Goal: Navigation & Orientation: Understand site structure

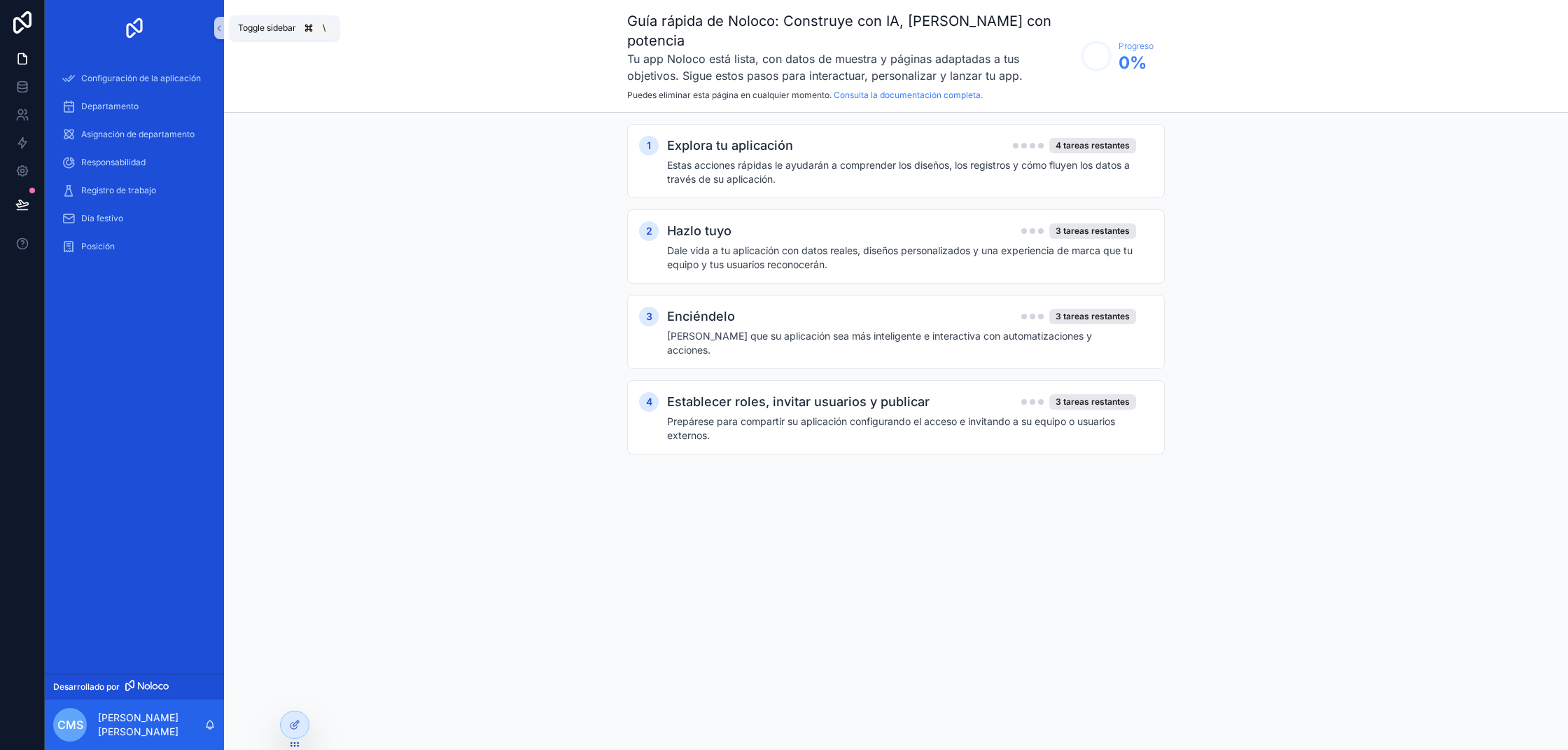
click at [220, 26] on icon "contenido desplazable" at bounding box center [218, 28] width 2 height 5
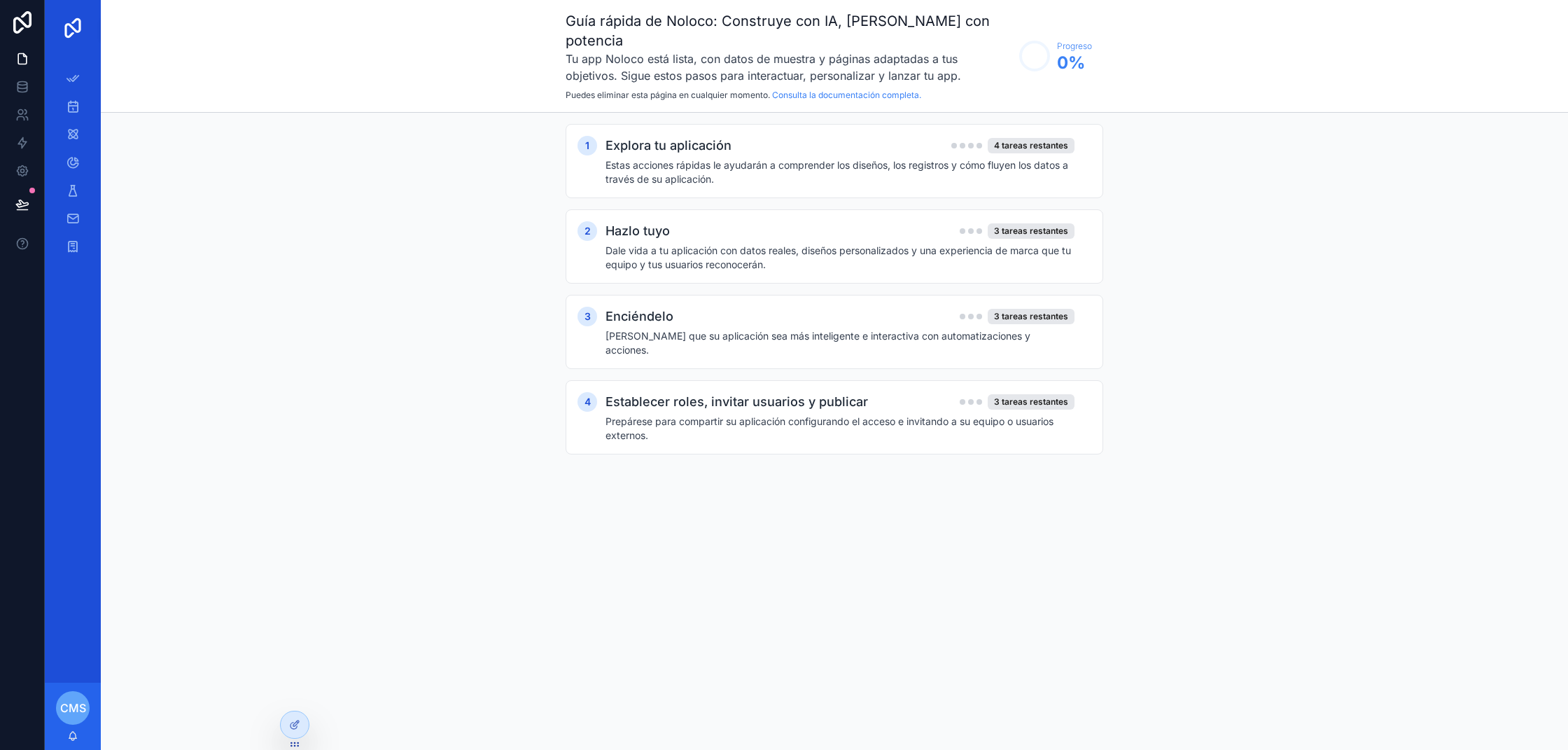
click at [72, 705] on font "CMS" at bounding box center [73, 707] width 26 height 14
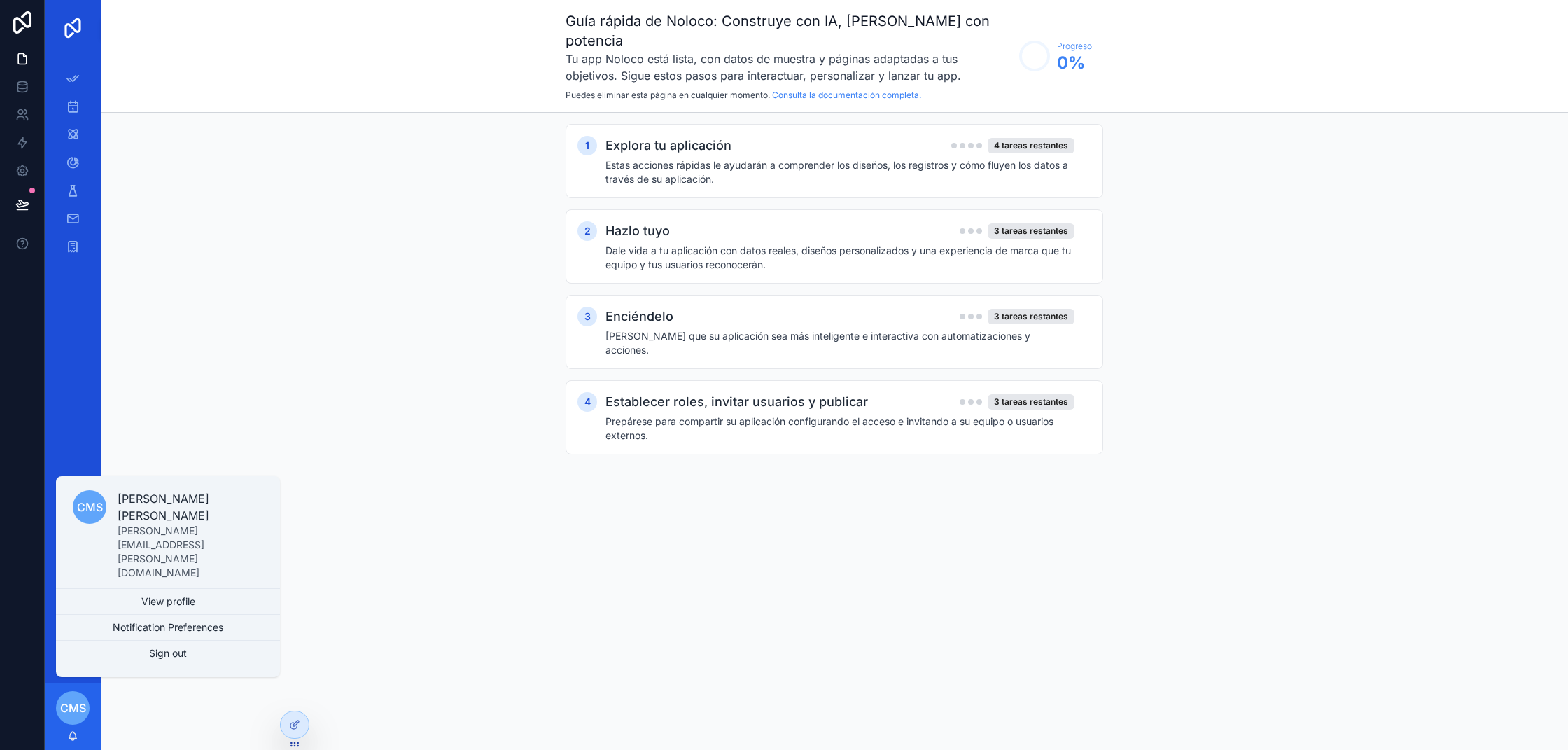
click at [142, 595] on link "View profile" at bounding box center [168, 601] width 224 height 25
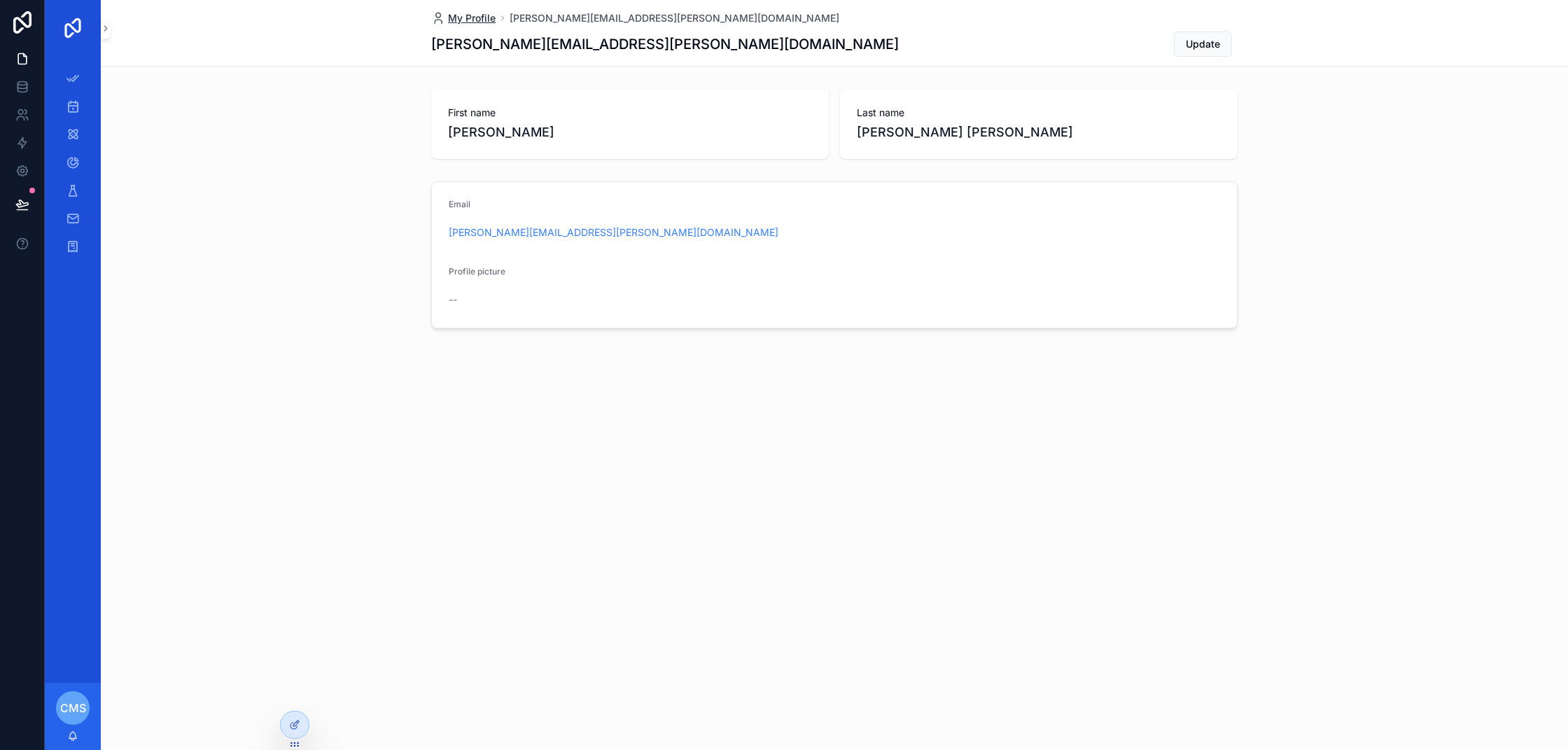
click at [467, 14] on span "My Profile" at bounding box center [471, 18] width 48 height 14
click at [296, 727] on icon at bounding box center [295, 724] width 11 height 11
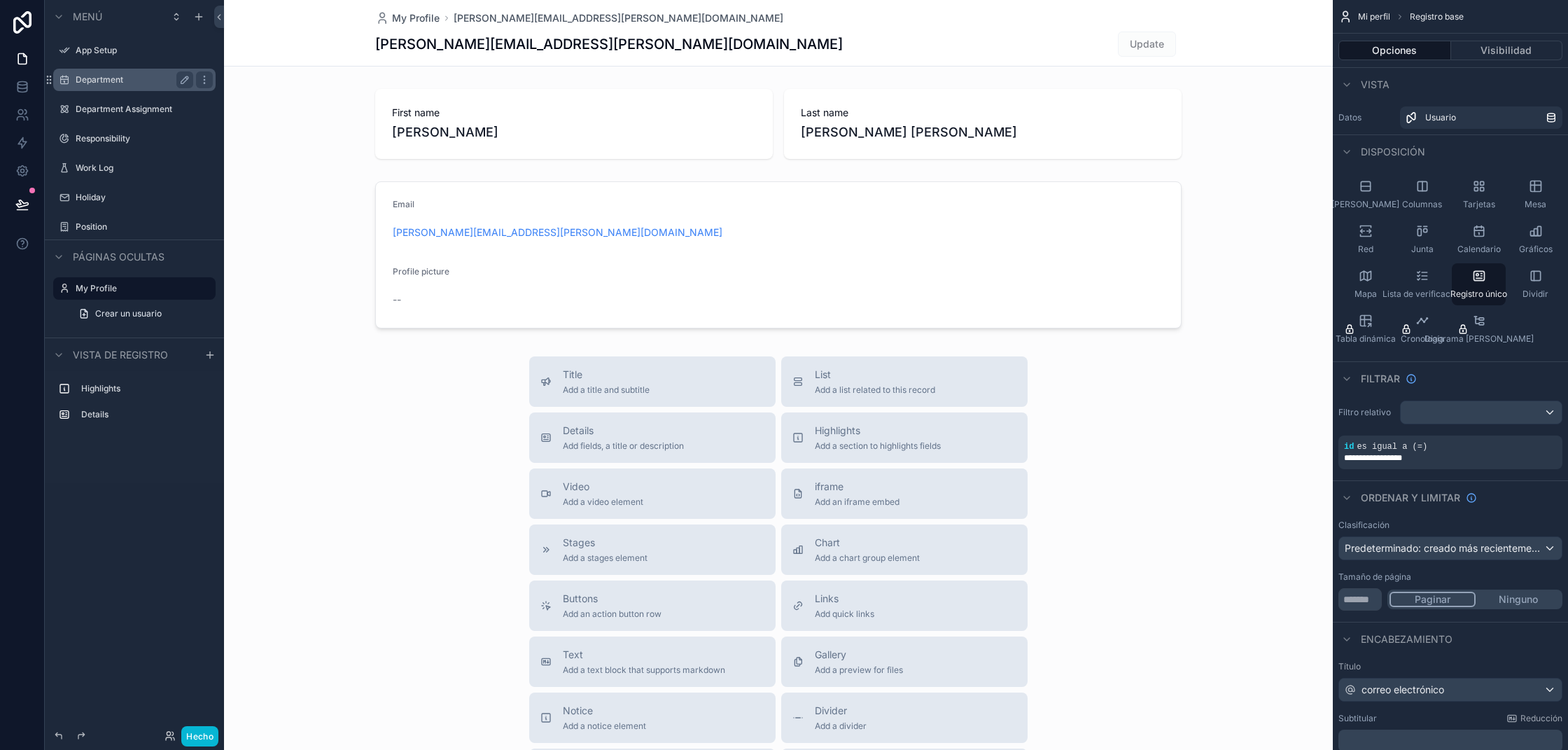
click at [102, 86] on div "Department" at bounding box center [135, 80] width 118 height 17
click at [112, 77] on label "Department" at bounding box center [131, 80] width 112 height 11
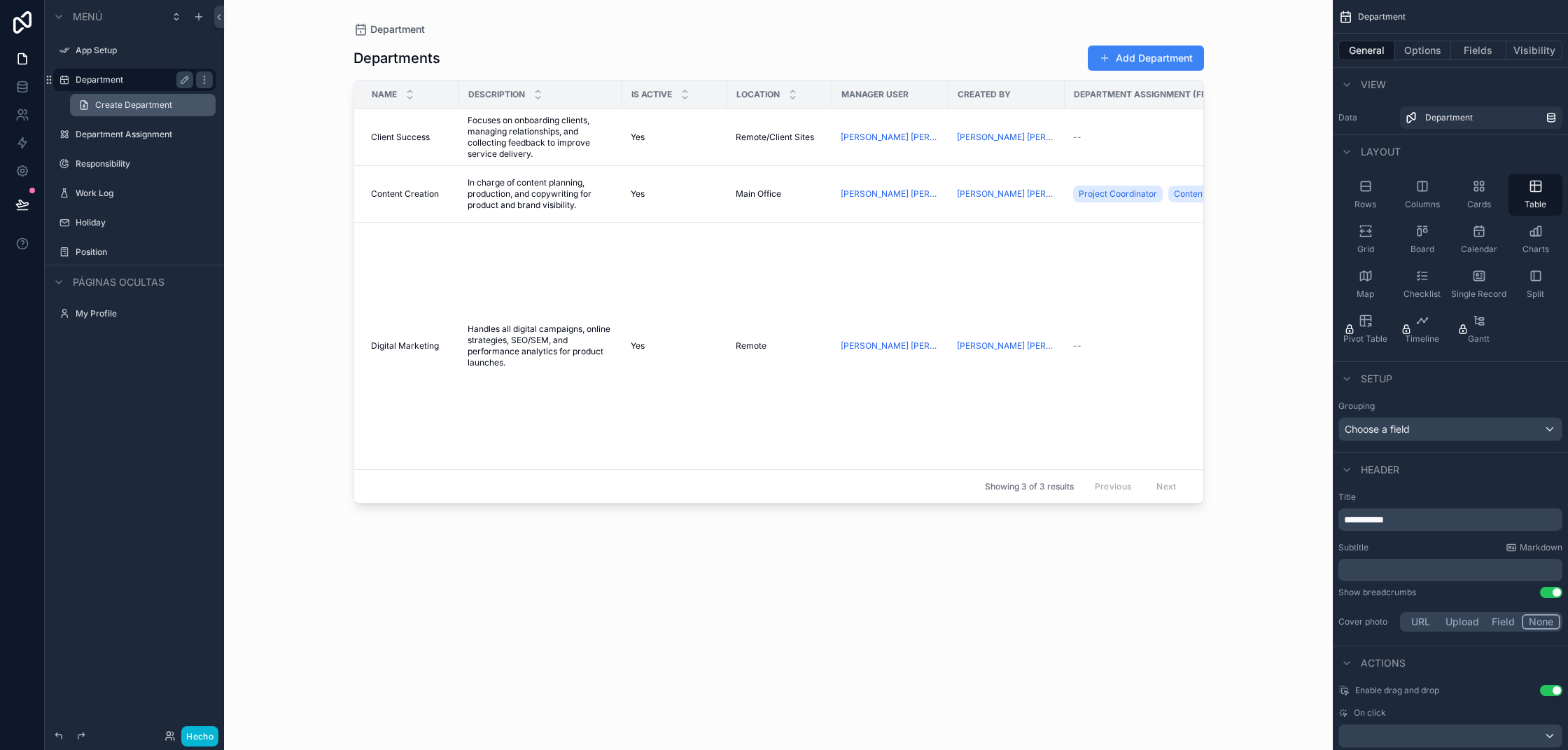
click at [118, 107] on span "Create Department" at bounding box center [134, 105] width 77 height 11
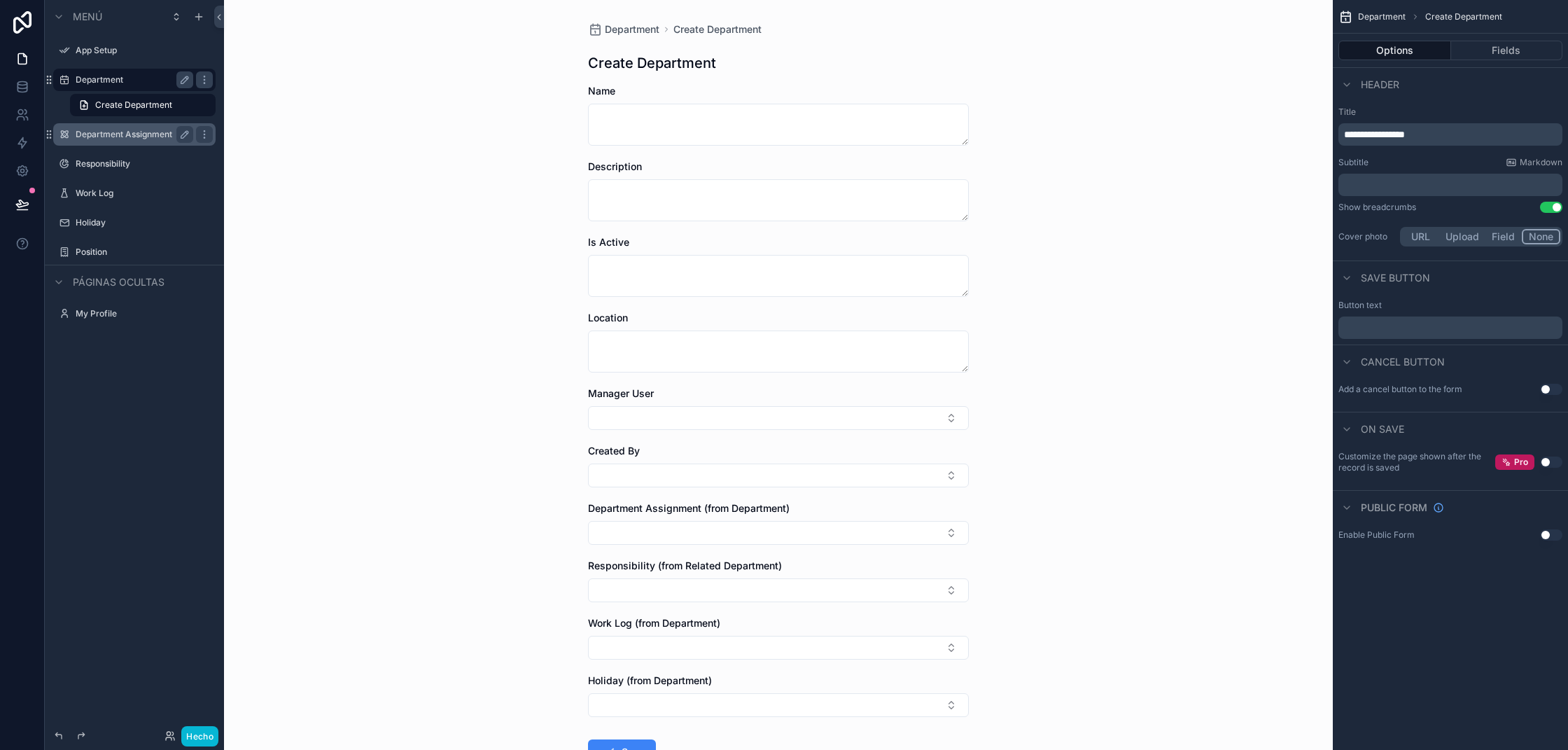
click at [114, 142] on div "Department Assignment" at bounding box center [135, 134] width 118 height 17
click at [118, 132] on label "Department Assignment" at bounding box center [131, 135] width 112 height 11
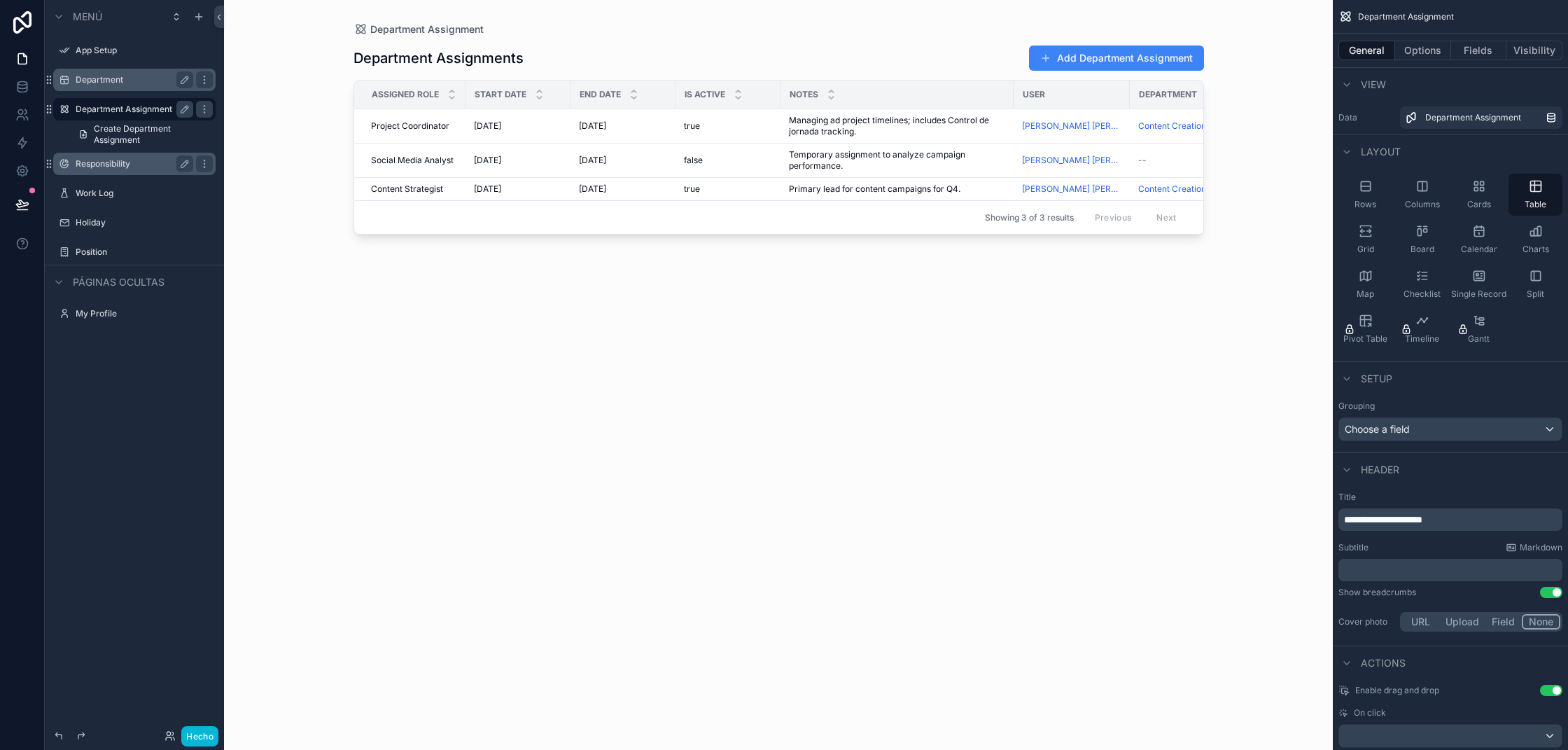
click at [118, 159] on label "Responsibility" at bounding box center [131, 164] width 112 height 11
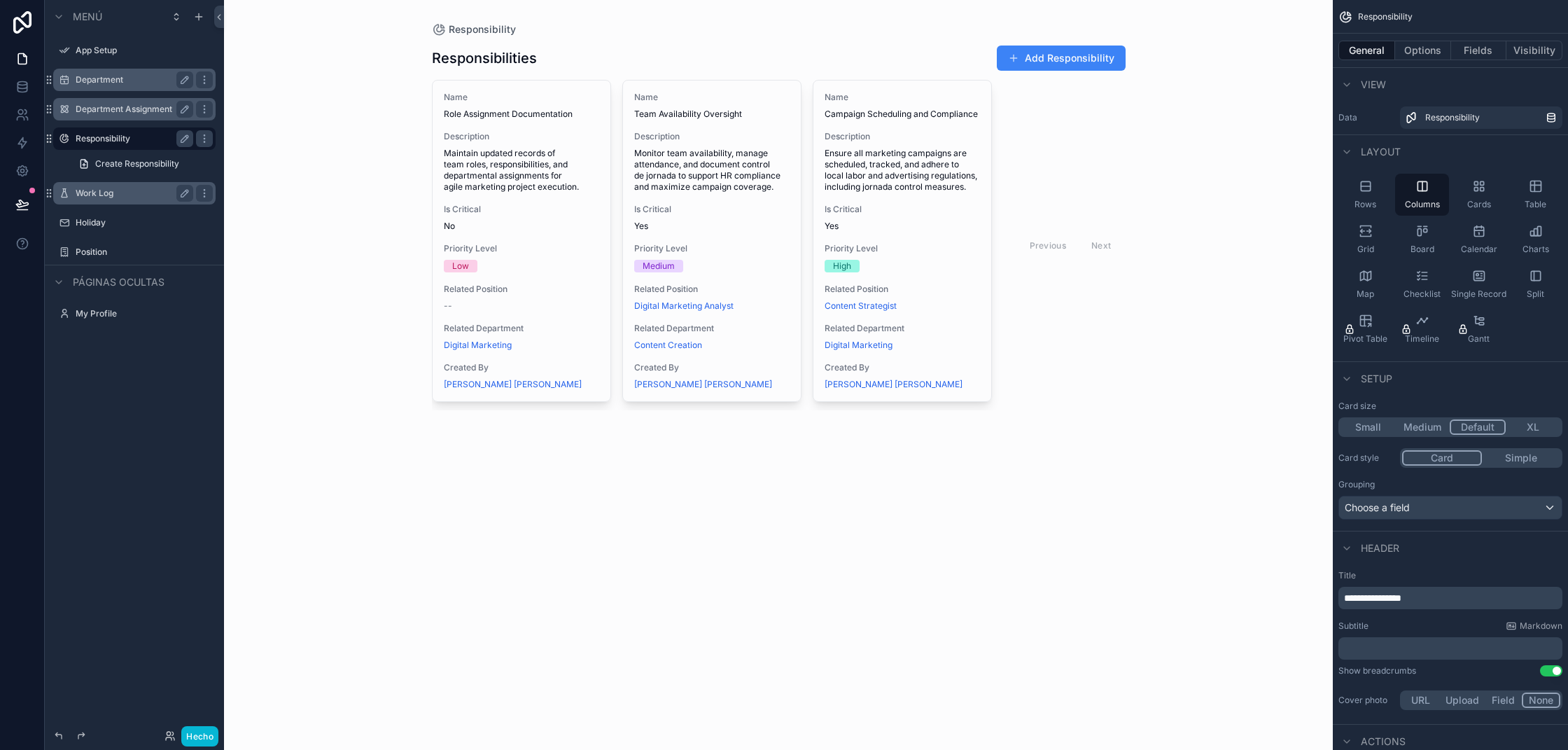
click at [128, 198] on label "Work Log" at bounding box center [131, 193] width 112 height 11
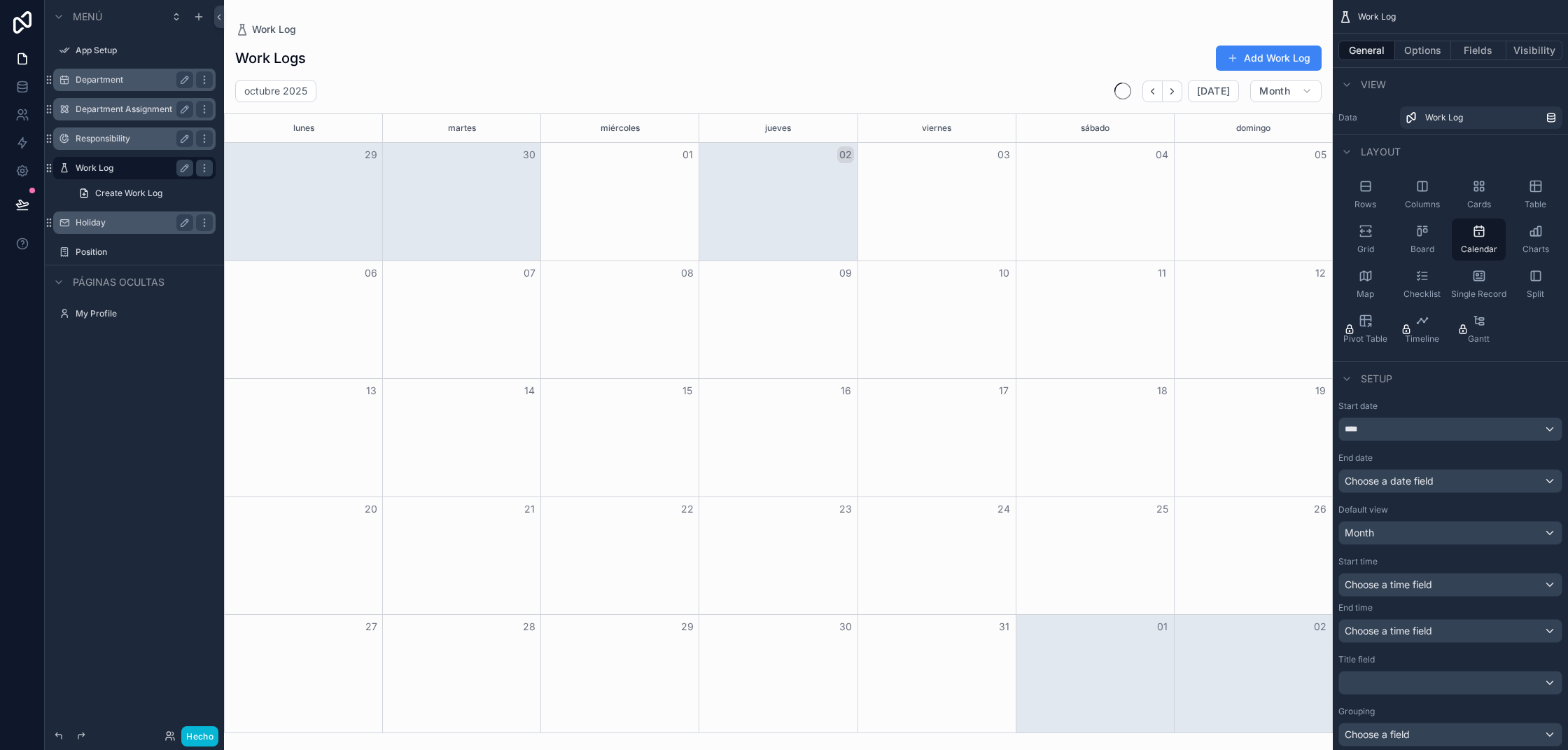
click at [126, 222] on label "Holiday" at bounding box center [131, 222] width 112 height 11
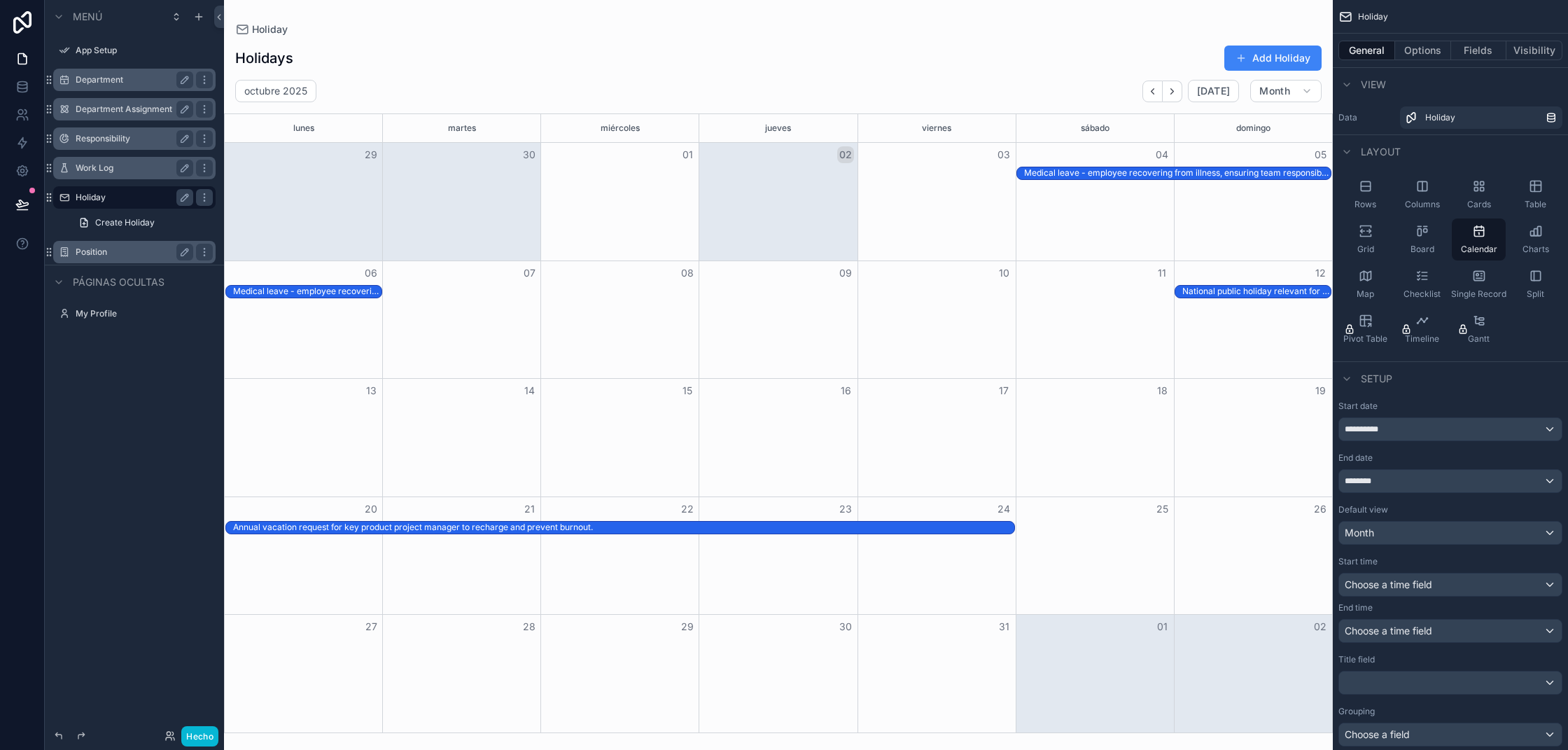
click at [124, 247] on label "Position" at bounding box center [131, 252] width 112 height 11
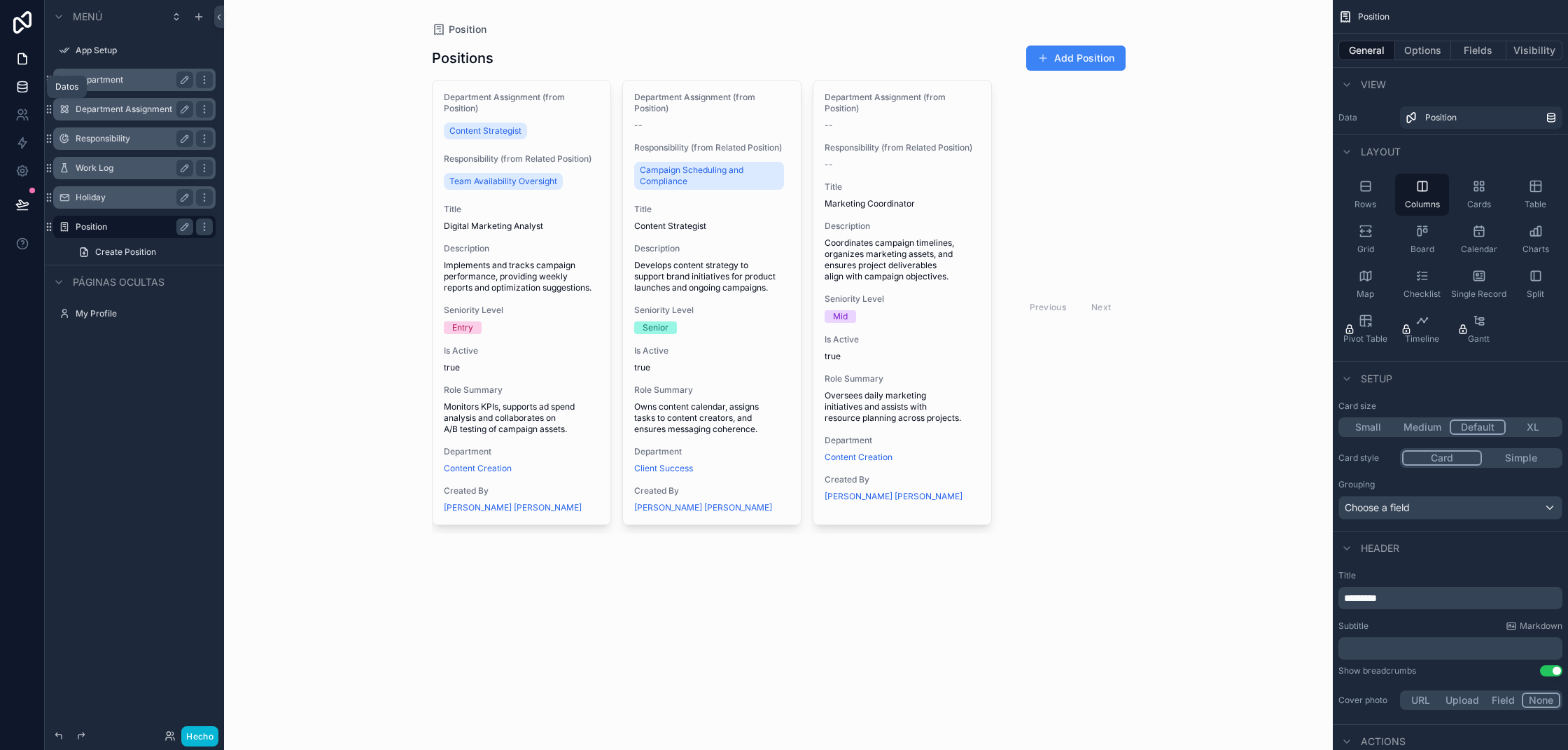
click at [23, 93] on icon at bounding box center [22, 86] width 14 height 14
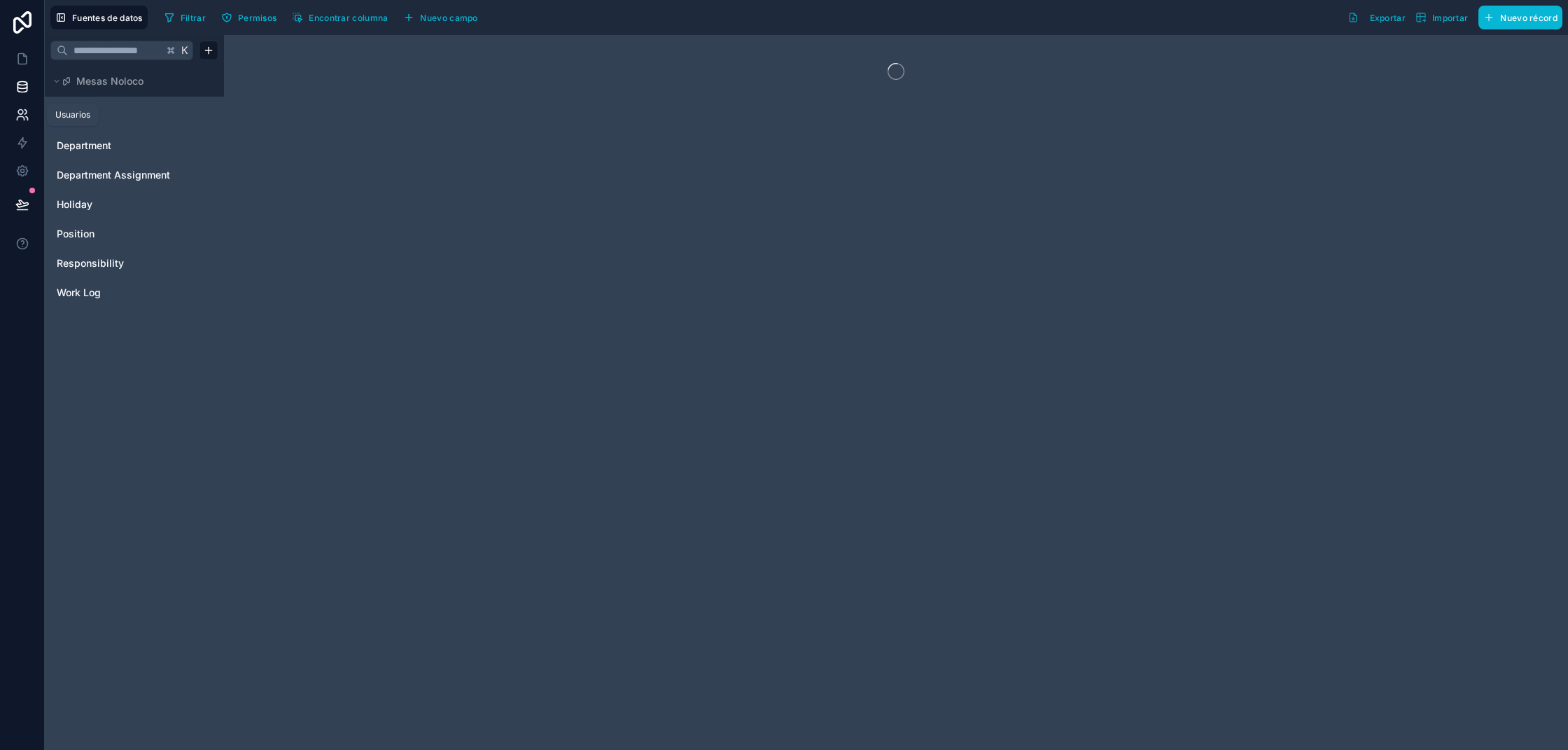
drag, startPoint x: 26, startPoint y: 111, endPoint x: 23, endPoint y: 120, distance: 9.5
click at [25, 112] on icon at bounding box center [25, 111] width 2 height 4
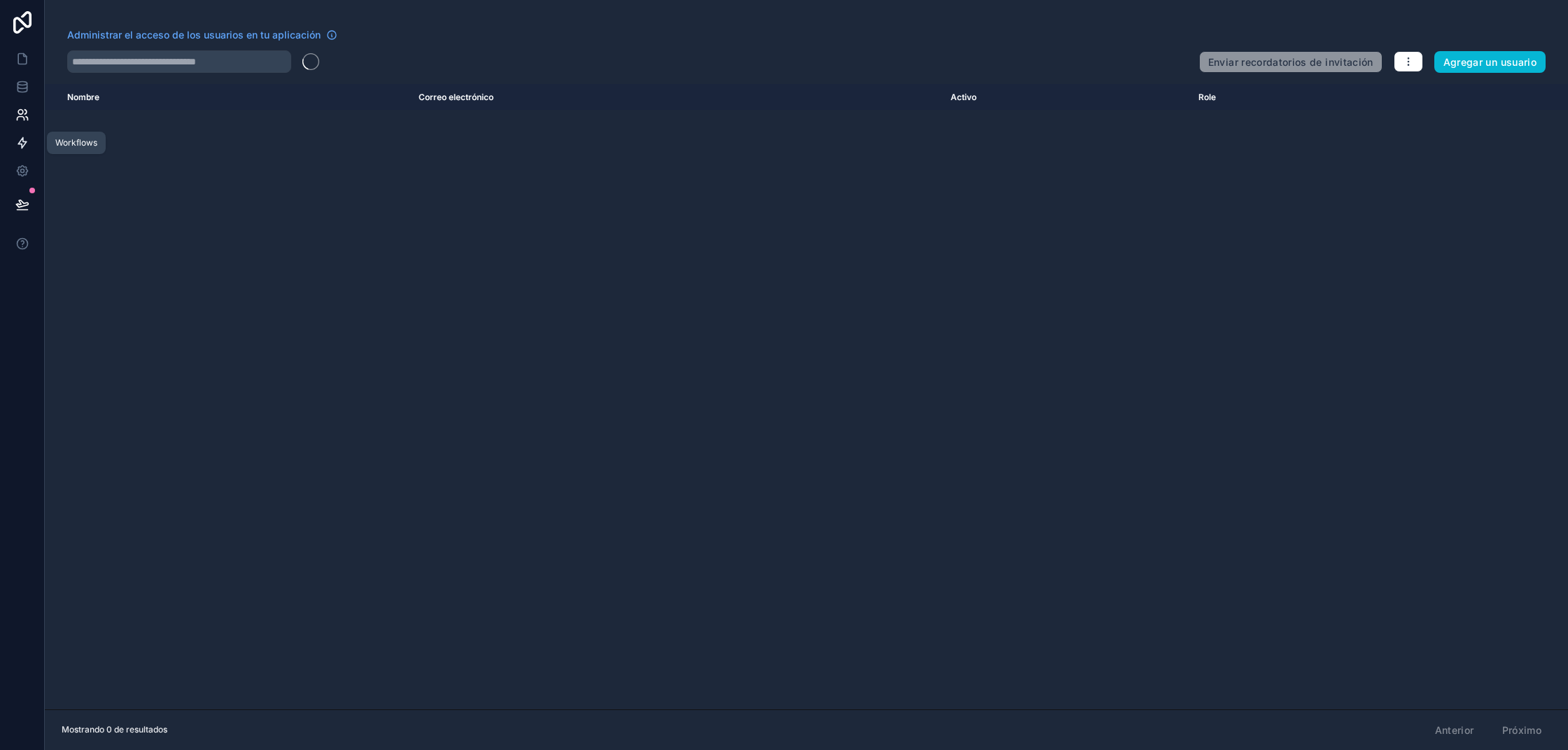
click at [23, 141] on icon at bounding box center [23, 143] width 8 height 10
